Goal: Navigation & Orientation: Locate item on page

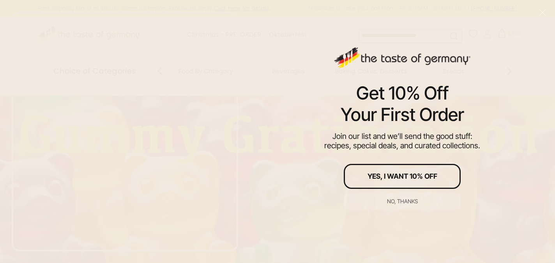
scroll to position [8, 0]
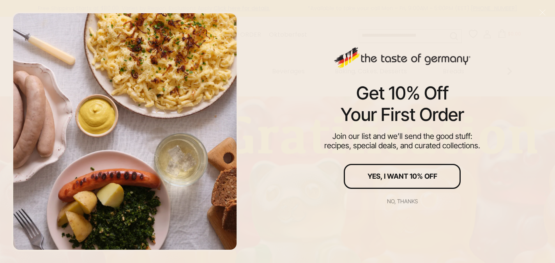
click at [396, 199] on div "No, thanks" at bounding box center [402, 200] width 31 height 5
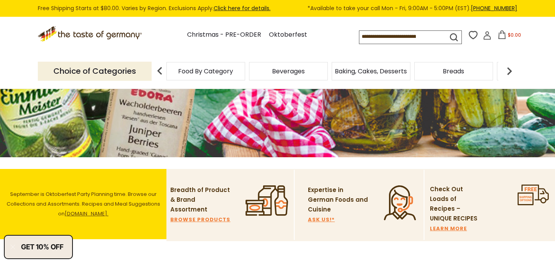
scroll to position [149, 0]
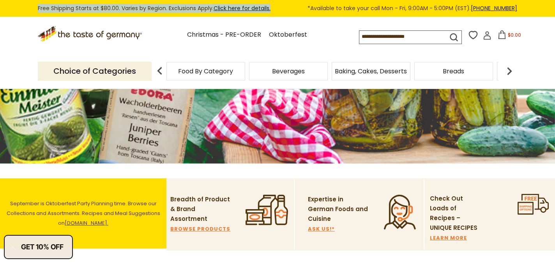
drag, startPoint x: 38, startPoint y: 9, endPoint x: 280, endPoint y: 8, distance: 241.3
click at [280, 8] on div "Free Shipping Starts at $80.00. Varies by Region. Exclusions Apply. Click here …" at bounding box center [278, 8] width 480 height 9
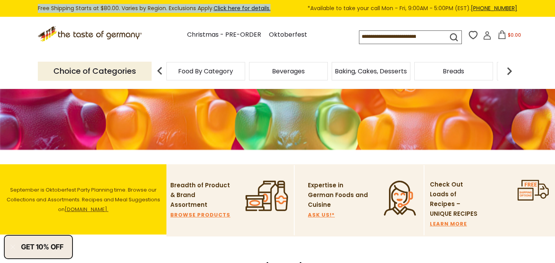
click at [196, 1] on section "Free Shipping Starts at $80.00. Varies by Region. Exclusions Apply. Click here …" at bounding box center [277, 8] width 555 height 17
drag, startPoint x: 37, startPoint y: 8, endPoint x: 283, endPoint y: 10, distance: 246.4
click at [283, 10] on section "Free Shipping Starts at $80.00. Varies by Region. Exclusions Apply. Click here …" at bounding box center [277, 8] width 555 height 17
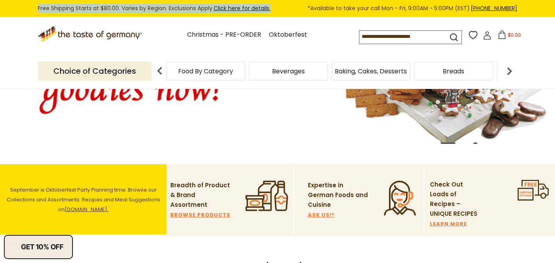
copy div "Free Shipping Starts at $80.00. Varies by Region. Exclusions Apply. Click here …"
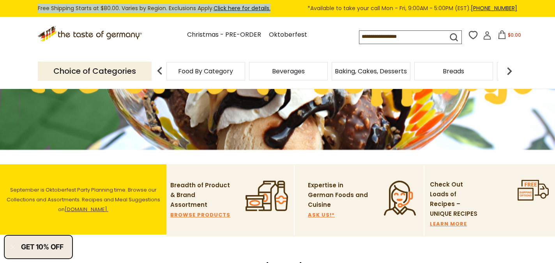
drag, startPoint x: 311, startPoint y: 6, endPoint x: 510, endPoint y: 7, distance: 198.4
click at [510, 7] on div "Free Shipping Starts at $80.00. Varies by Region. Exclusions Apply. Click here …" at bounding box center [278, 8] width 480 height 9
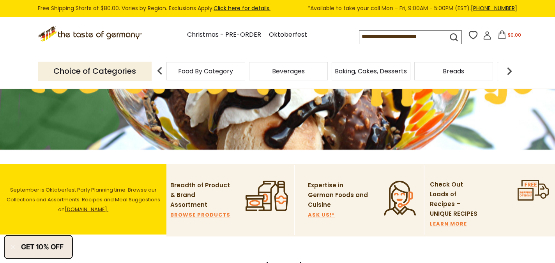
drag, startPoint x: 527, startPoint y: 7, endPoint x: 518, endPoint y: 9, distance: 9.2
click at [518, 9] on section "Free Shipping Starts at $80.00. Varies by Region. Exclusions Apply. Click here …" at bounding box center [277, 8] width 555 height 17
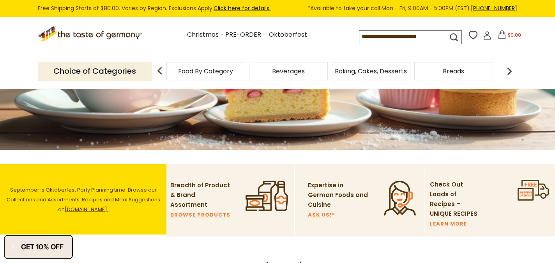
drag, startPoint x: 311, startPoint y: 7, endPoint x: 520, endPoint y: 10, distance: 209.4
click at [520, 10] on section "Free Shipping Starts at $80.00. Varies by Region. Exclusions Apply. Click here …" at bounding box center [277, 8] width 555 height 17
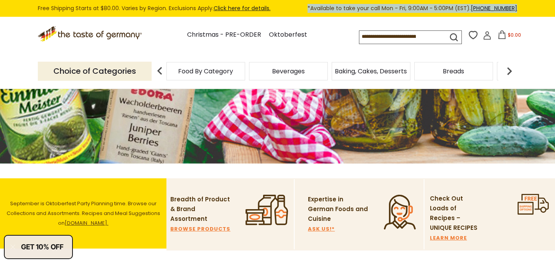
drag, startPoint x: 311, startPoint y: 9, endPoint x: 517, endPoint y: 8, distance: 206.2
click at [517, 8] on div "Free Shipping Starts at $80.00. Varies by Region. Exclusions Apply. Click here …" at bounding box center [278, 8] width 480 height 9
copy div "*Available to take your call Mon - Fri, 9:00AM - 5:00PM (EST). [PHONE_NUMBER]"
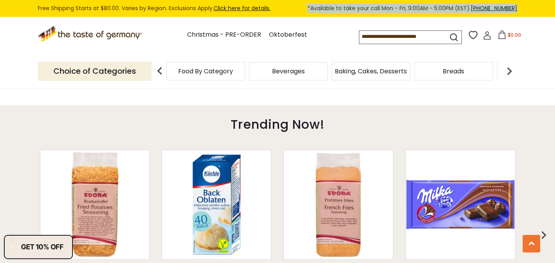
scroll to position [566, 0]
